Goal: Information Seeking & Learning: Learn about a topic

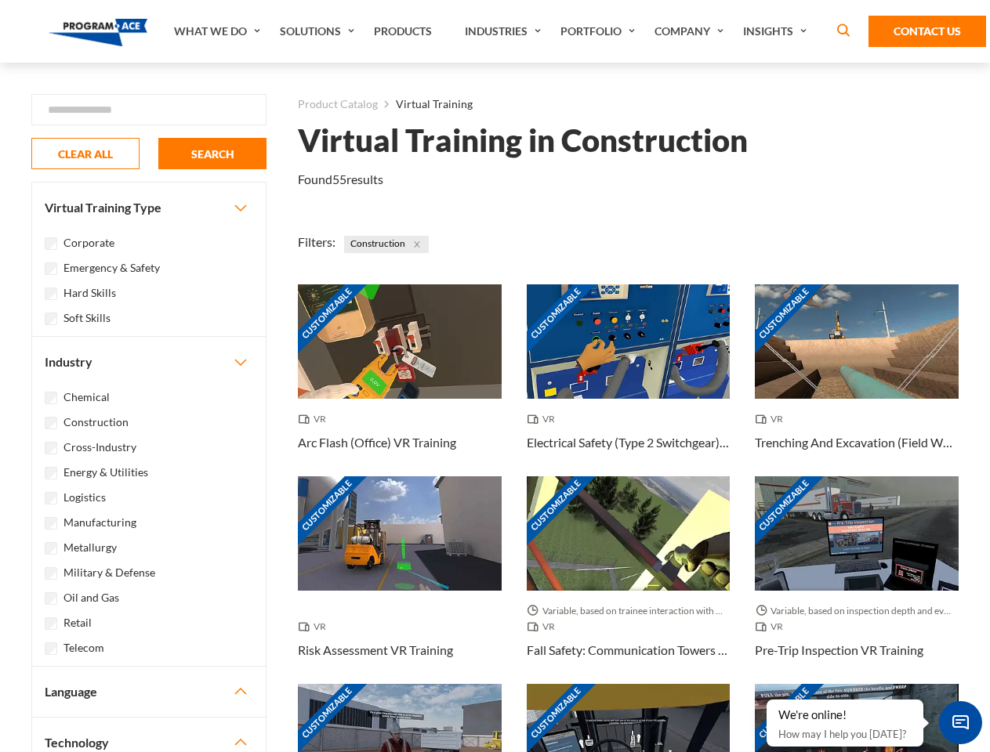
click at [219, 31] on link "What We Do" at bounding box center [219, 31] width 106 height 63
click at [319, 31] on link "Solutions" at bounding box center [319, 31] width 94 height 63
click at [505, 31] on link "Industries" at bounding box center [505, 31] width 96 height 63
click at [692, 31] on link "Company" at bounding box center [690, 31] width 89 height 63
click at [777, 31] on link "Insights" at bounding box center [776, 31] width 83 height 63
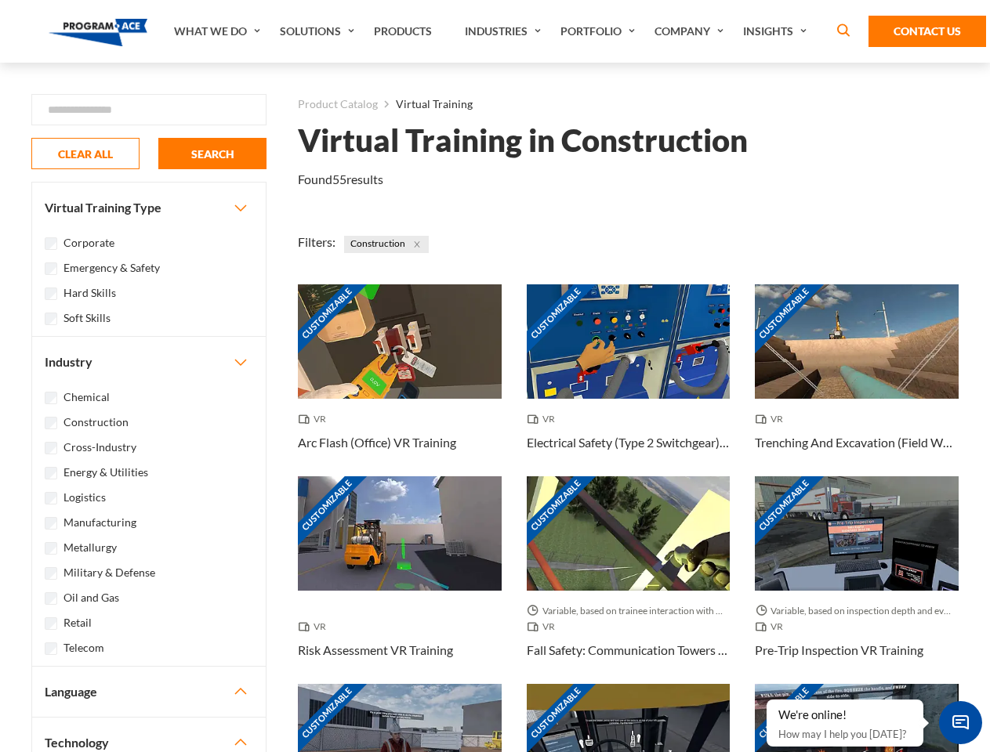
click at [0, 0] on div "Blog White Papers News" at bounding box center [0, 0] width 0 height 0
click at [0, 0] on strong "How Virtual Learning Can Enhance Workforce Productivity: A Guide for L&D Manage…" at bounding box center [0, 0] width 0 height 0
click at [960, 722] on span "Minimize live chat window" at bounding box center [960, 722] width 57 height 57
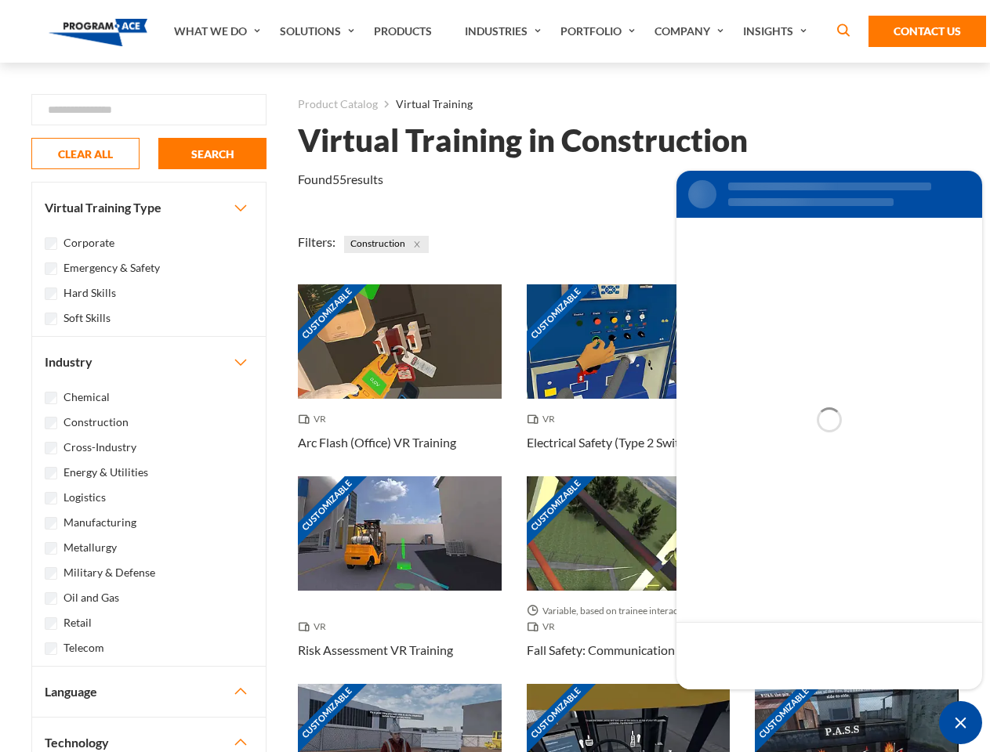
click at [767, 700] on div "Customizable" at bounding box center [857, 741] width 204 height 114
